Goal: Transaction & Acquisition: Purchase product/service

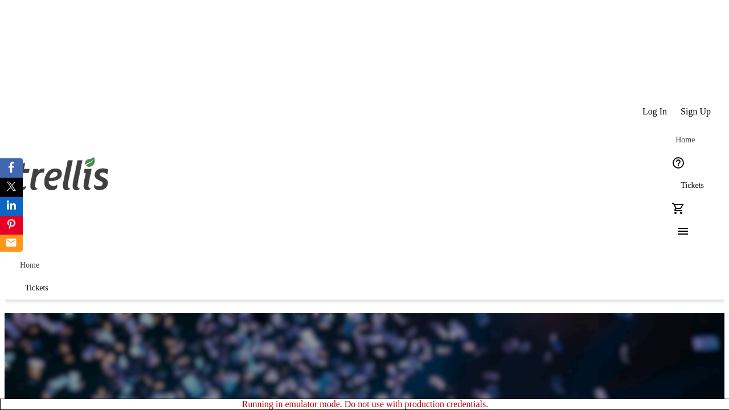
click at [697, 107] on span "Sign Up" at bounding box center [696, 112] width 30 height 10
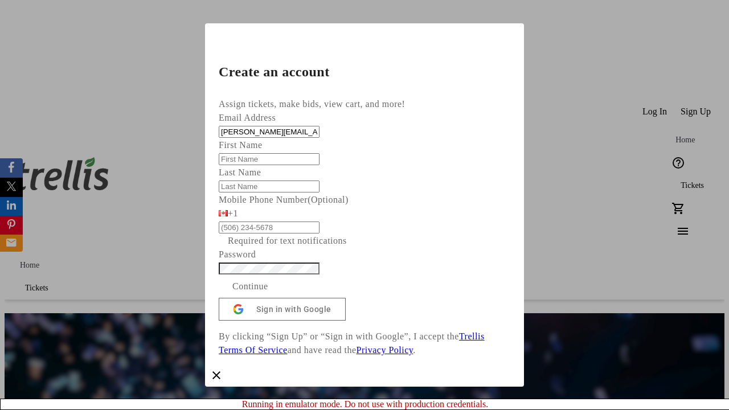
type input "[PERSON_NAME][EMAIL_ADDRESS][DOMAIN_NAME]"
type input "[PERSON_NAME]"
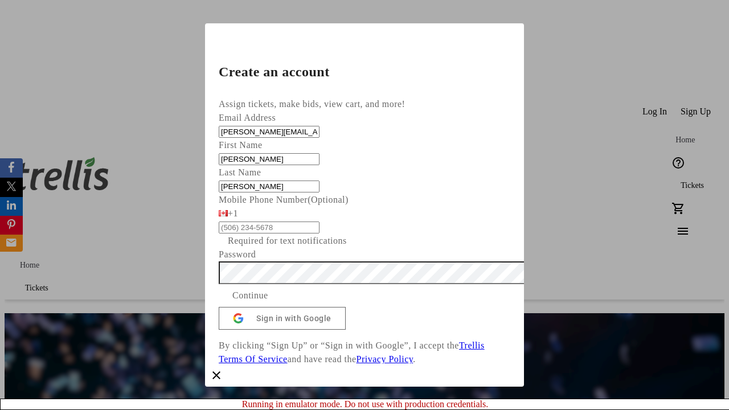
click at [268, 303] on span "Continue" at bounding box center [251, 296] width 36 height 14
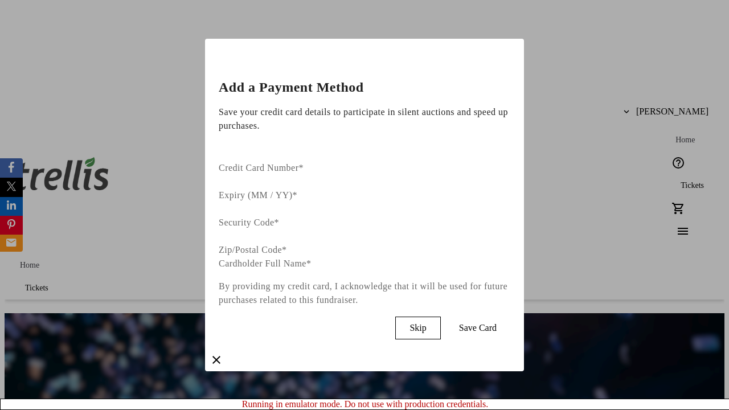
click at [426, 323] on span "Skip" at bounding box center [418, 328] width 17 height 10
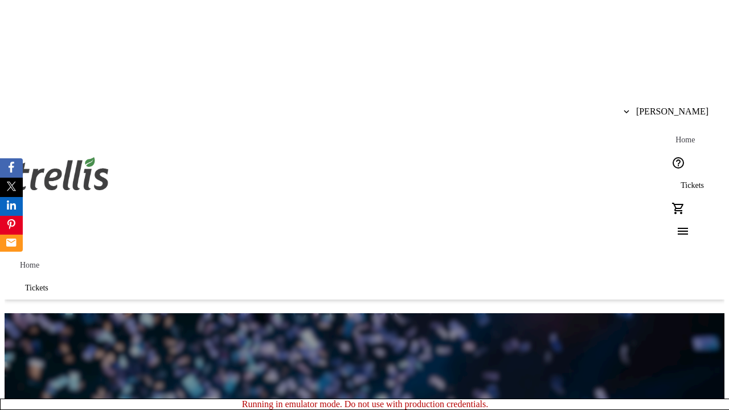
click at [681, 181] on span "Tickets" at bounding box center [692, 185] width 23 height 9
